Goal: Task Accomplishment & Management: Use online tool/utility

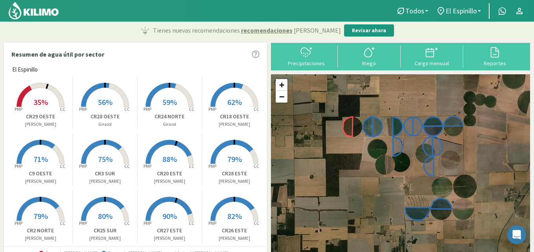
scroll to position [64, 0]
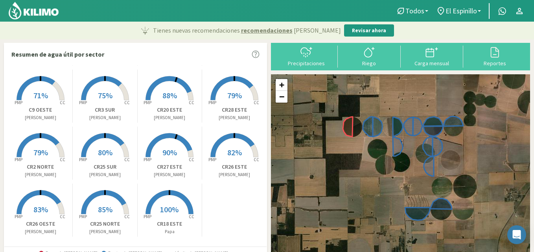
click at [39, 144] on rect at bounding box center [40, 158] width 63 height 63
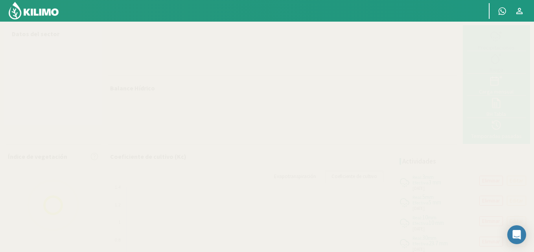
select select "13: Object"
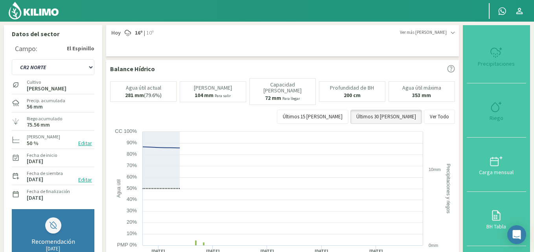
type input "21.82"
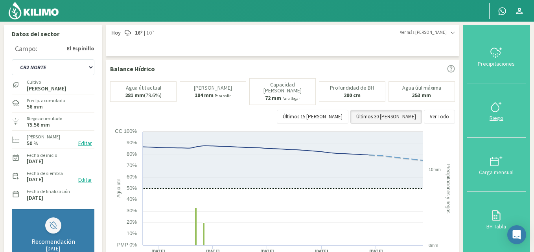
click at [498, 110] on icon at bounding box center [496, 107] width 13 height 13
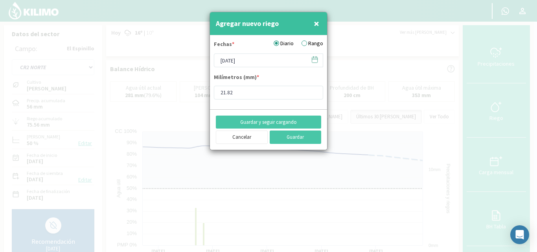
click at [316, 59] on icon at bounding box center [314, 59] width 7 height 7
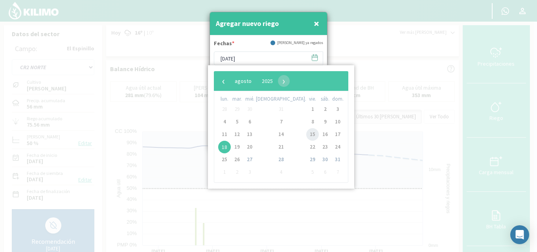
click at [306, 134] on span "15" at bounding box center [312, 134] width 13 height 13
type input "[DATE]"
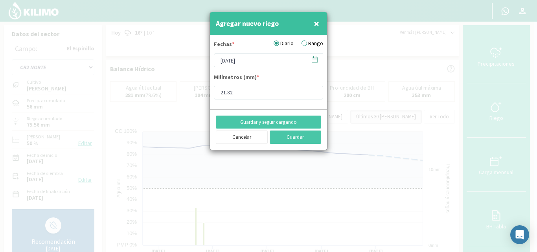
click at [314, 57] on icon at bounding box center [315, 60] width 6 height 6
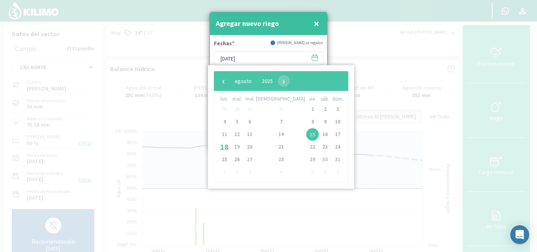
click at [306, 133] on span "15" at bounding box center [312, 134] width 13 height 13
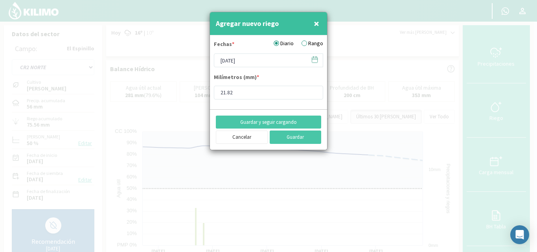
click at [310, 41] on label "Rango" at bounding box center [312, 43] width 22 height 8
click at [0, 0] on input "Rango" at bounding box center [0, 0] width 0 height 0
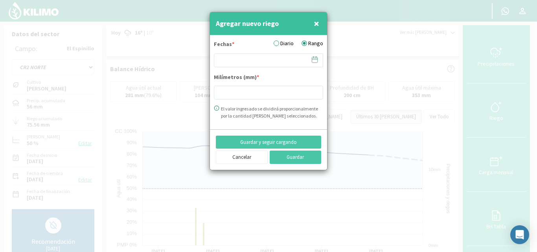
click at [312, 59] on icon at bounding box center [314, 59] width 7 height 7
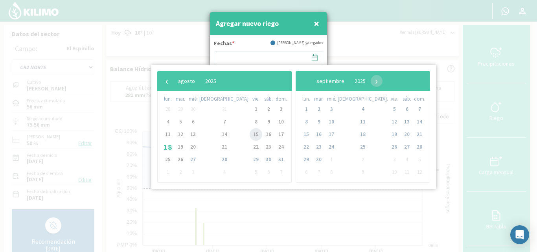
click at [250, 134] on span "15" at bounding box center [256, 134] width 13 height 13
click at [166, 148] on span "18" at bounding box center [168, 147] width 13 height 13
type input "[DATE] - [DATE]"
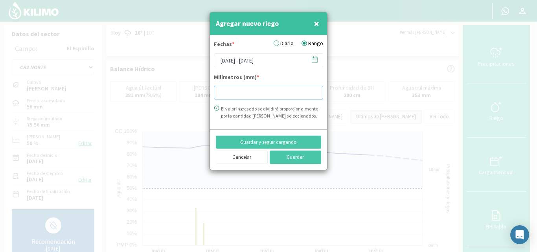
click at [229, 95] on input "number" at bounding box center [268, 93] width 109 height 14
type input "30.67"
click at [308, 158] on button "Guardar" at bounding box center [296, 157] width 52 height 13
